Goal: Task Accomplishment & Management: Complete application form

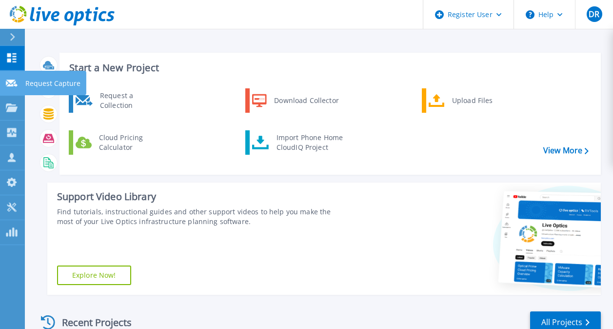
click at [16, 85] on icon at bounding box center [12, 82] width 12 height 7
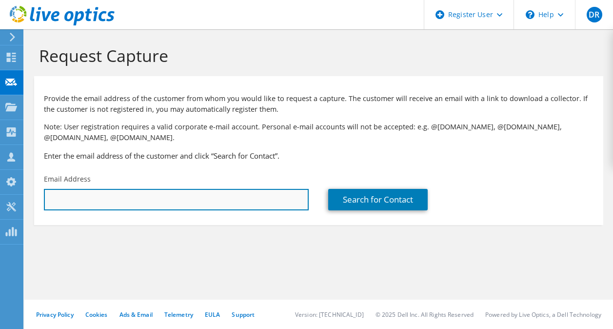
click at [132, 205] on input "text" at bounding box center [176, 199] width 265 height 21
paste input "Sean McDonald <smcdonald@shocco.org>"
click at [205, 194] on input "Sean McDonald <smcdonald@shocco.org>" at bounding box center [176, 199] width 265 height 21
drag, startPoint x: 108, startPoint y: 201, endPoint x: 71, endPoint y: 200, distance: 37.6
click at [70, 201] on input "Sean McDonald <smcdonald@shocco.org" at bounding box center [176, 199] width 265 height 21
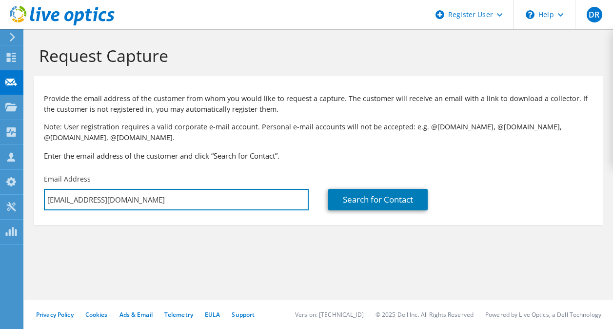
type input "smcdonald@shocco.org"
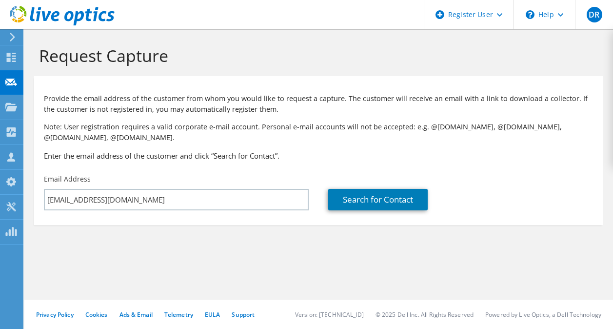
click at [343, 156] on h3 "Enter the email address of the customer and click “Search for Contact”." at bounding box center [318, 155] width 549 height 11
click at [380, 184] on div "Search for Contact" at bounding box center [460, 192] width 284 height 46
click at [381, 198] on link "Search for Contact" at bounding box center [377, 199] width 99 height 21
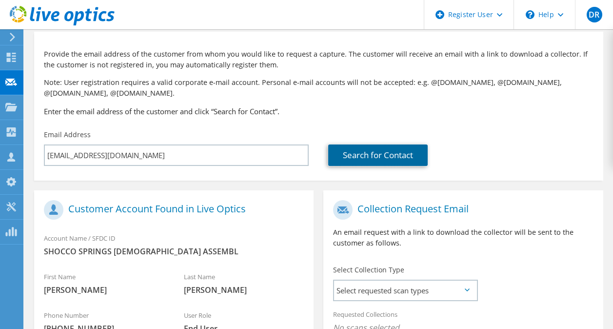
scroll to position [146, 0]
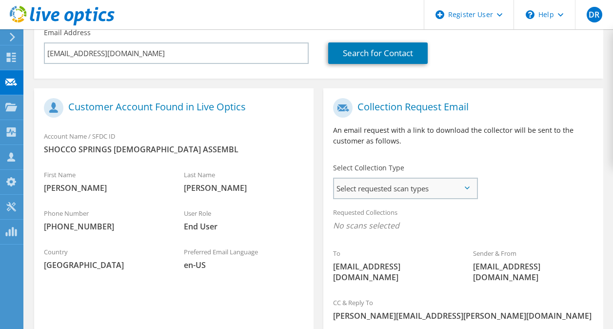
click at [397, 197] on span "Select requested scan types" at bounding box center [405, 188] width 142 height 20
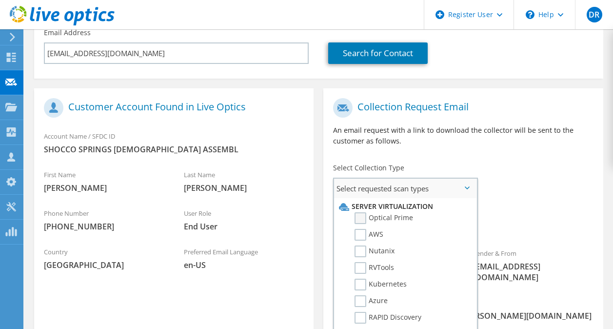
click at [361, 217] on label "Optical Prime" at bounding box center [383, 218] width 59 height 12
click at [0, 0] on input "Optical Prime" at bounding box center [0, 0] width 0 height 0
click at [481, 148] on div "Collection Request Email An email request with a link to download the collector…" at bounding box center [462, 125] width 279 height 65
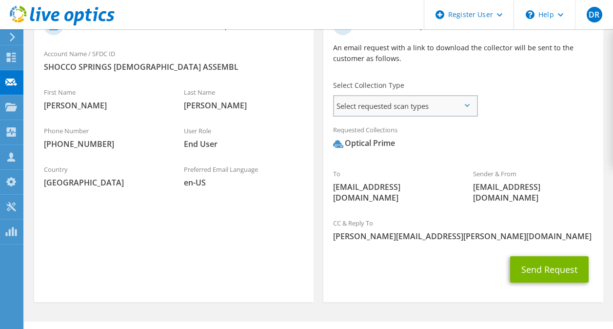
scroll to position [240, 0]
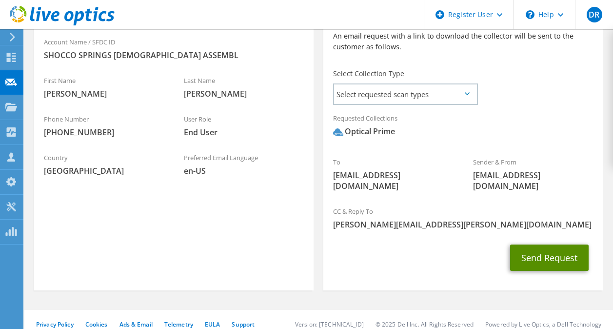
click at [545, 244] on button "Send Request" at bounding box center [549, 257] width 78 height 26
